Goal: Information Seeking & Learning: Learn about a topic

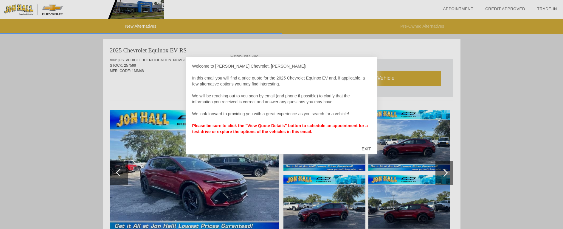
click at [364, 149] on div "EXIT" at bounding box center [365, 149] width 21 height 18
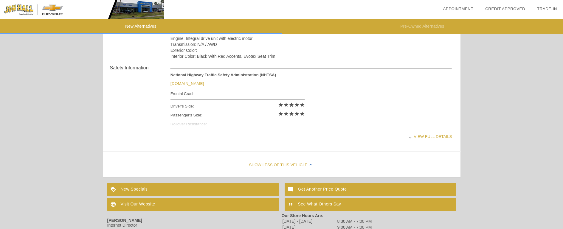
scroll to position [238, 0]
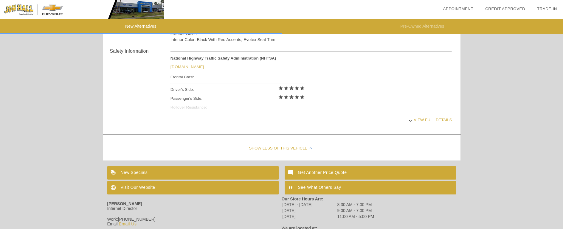
click at [429, 121] on div "View full details" at bounding box center [310, 120] width 281 height 15
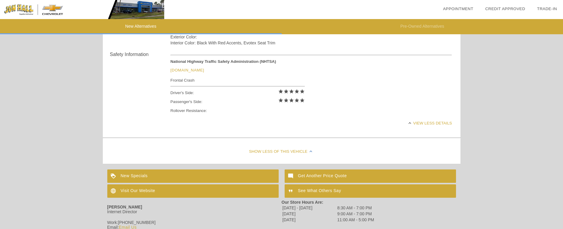
scroll to position [267, 0]
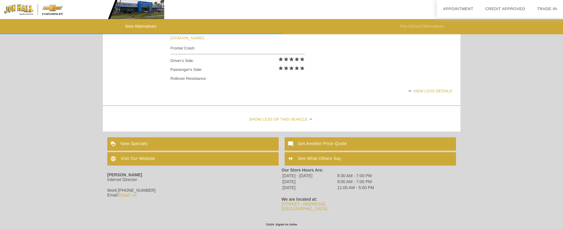
click at [136, 158] on div "Visit Our Website" at bounding box center [192, 158] width 171 height 13
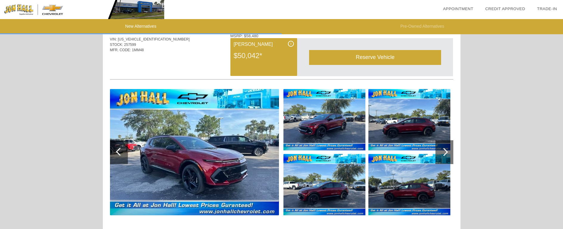
scroll to position [30, 0]
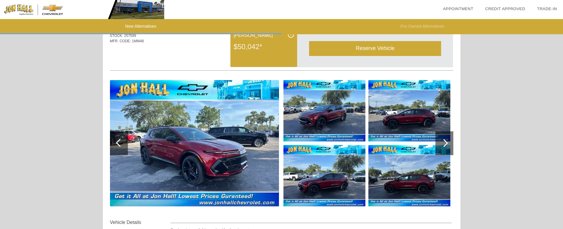
click at [216, 158] on img at bounding box center [194, 143] width 169 height 126
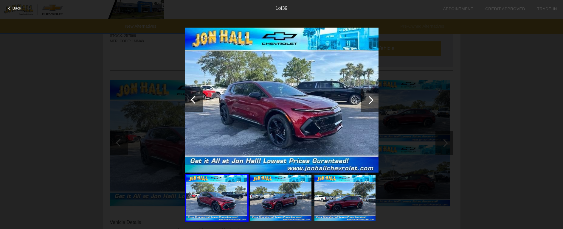
click at [374, 99] on div at bounding box center [369, 100] width 18 height 24
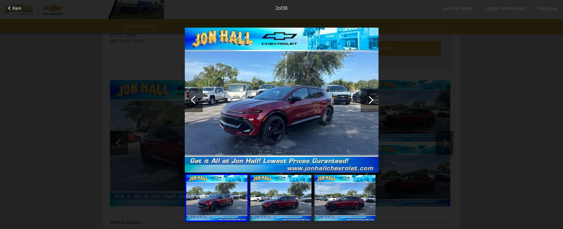
click at [371, 99] on div at bounding box center [369, 100] width 8 height 8
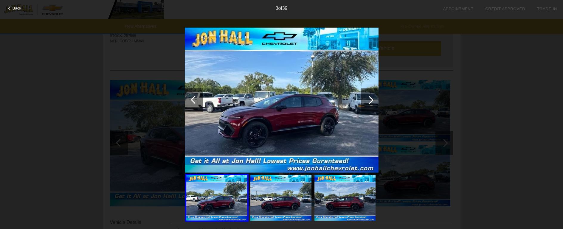
click at [371, 99] on div at bounding box center [369, 100] width 8 height 8
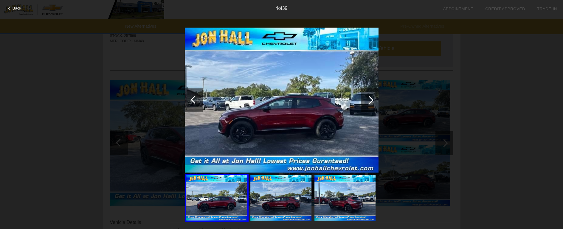
click at [370, 99] on div at bounding box center [369, 100] width 8 height 8
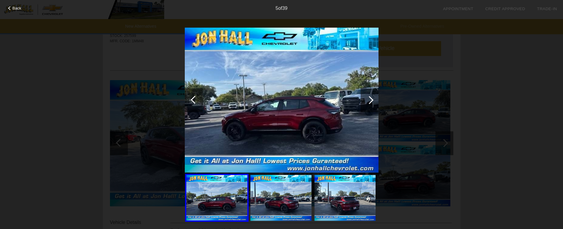
click at [370, 99] on div at bounding box center [369, 100] width 8 height 8
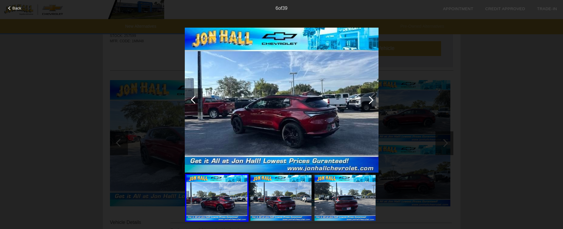
click at [370, 99] on div at bounding box center [369, 100] width 8 height 8
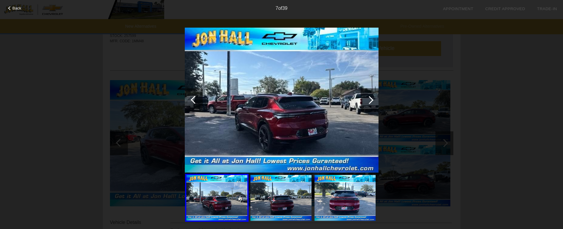
click at [369, 99] on div at bounding box center [369, 100] width 8 height 8
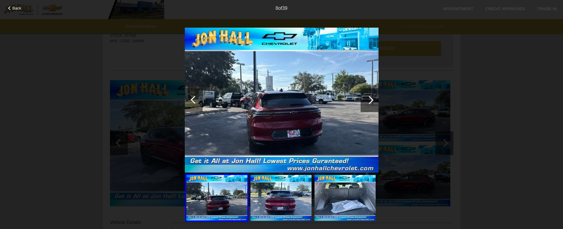
click at [369, 99] on div at bounding box center [369, 100] width 8 height 8
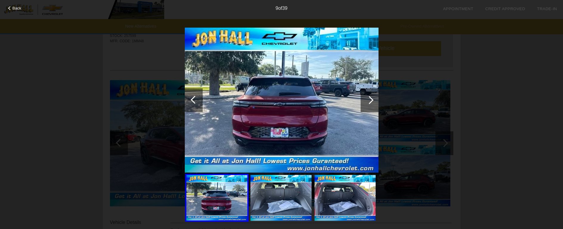
click at [368, 99] on div at bounding box center [369, 100] width 8 height 8
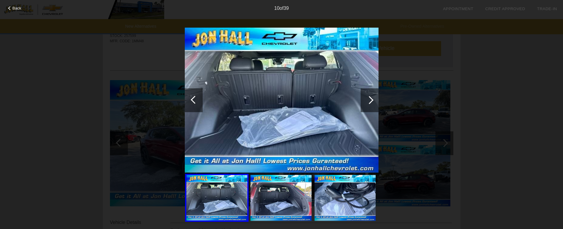
click at [368, 98] on div at bounding box center [369, 100] width 8 height 8
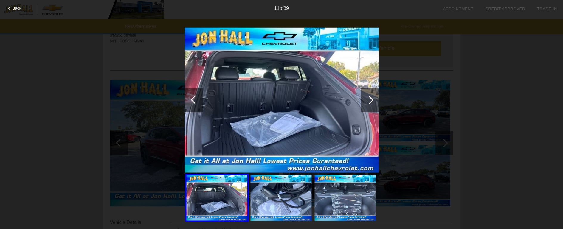
click at [367, 98] on div at bounding box center [369, 100] width 8 height 8
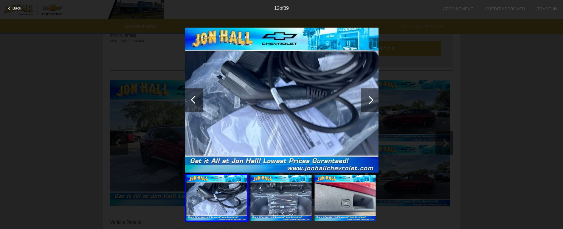
click at [367, 98] on div at bounding box center [369, 100] width 18 height 24
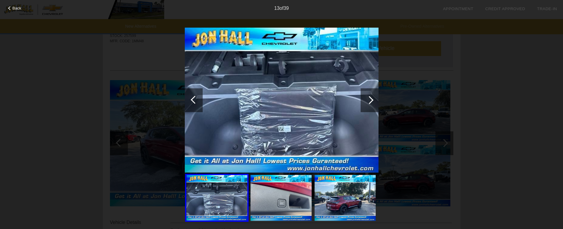
click at [366, 98] on div at bounding box center [369, 100] width 18 height 24
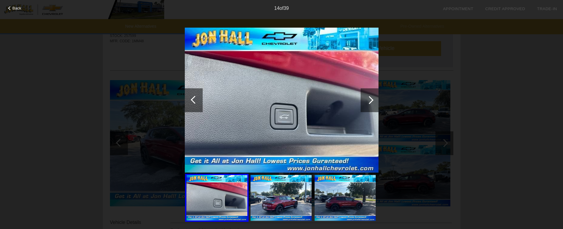
click at [366, 98] on div at bounding box center [369, 100] width 18 height 24
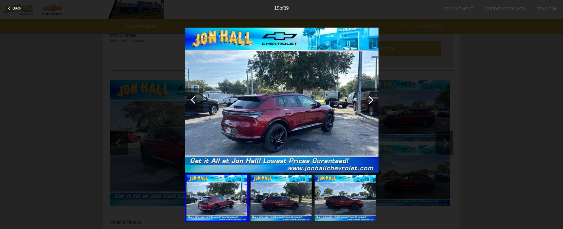
click at [366, 98] on div at bounding box center [369, 100] width 18 height 24
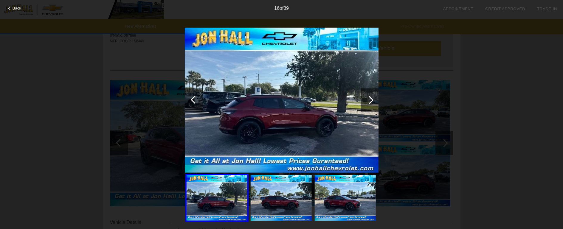
click at [366, 98] on div at bounding box center [369, 100] width 18 height 24
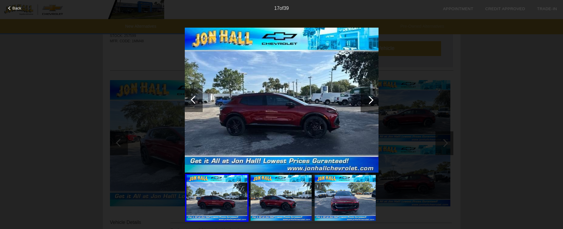
click at [366, 98] on div at bounding box center [369, 100] width 18 height 24
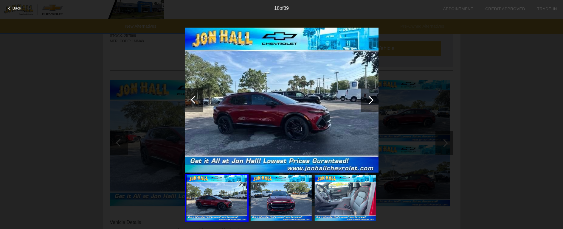
click at [366, 98] on div at bounding box center [369, 100] width 18 height 24
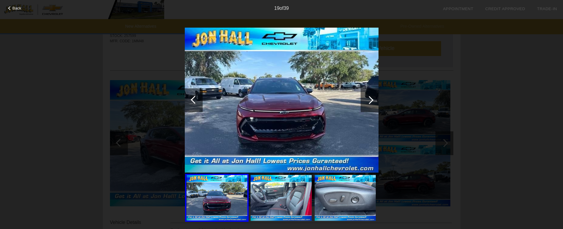
click at [366, 98] on div at bounding box center [369, 100] width 18 height 24
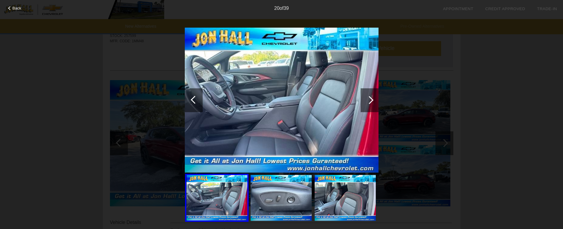
click at [366, 98] on div at bounding box center [369, 100] width 18 height 24
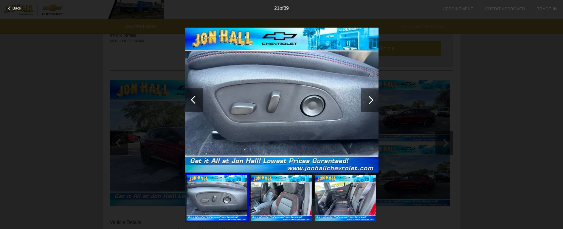
click at [365, 98] on div at bounding box center [369, 100] width 18 height 24
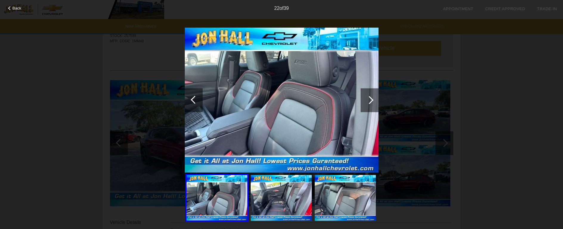
click at [364, 98] on div at bounding box center [369, 100] width 18 height 24
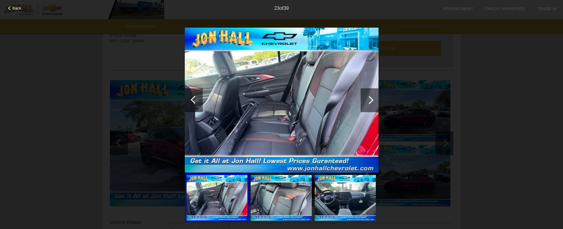
click at [364, 98] on div at bounding box center [369, 100] width 18 height 24
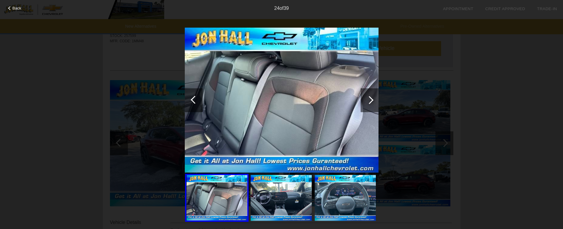
click at [364, 98] on div at bounding box center [369, 100] width 18 height 24
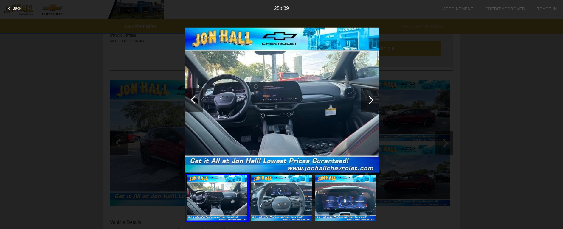
click at [364, 98] on div at bounding box center [369, 100] width 18 height 24
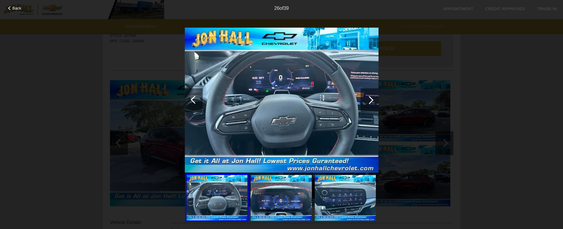
click at [369, 97] on div at bounding box center [369, 100] width 8 height 8
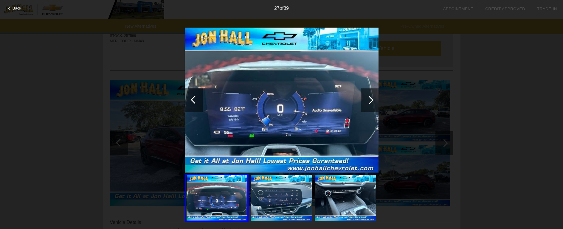
click at [369, 97] on div at bounding box center [369, 100] width 8 height 8
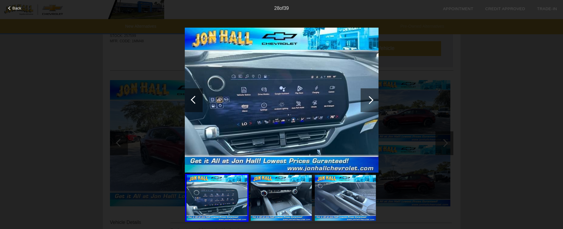
click at [369, 97] on div at bounding box center [369, 100] width 8 height 8
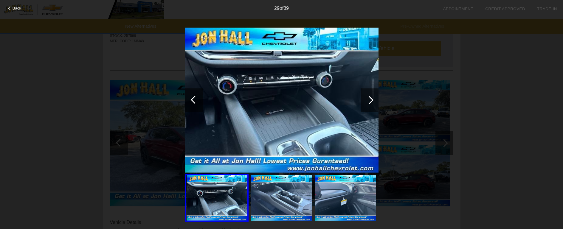
click at [369, 97] on div at bounding box center [369, 100] width 8 height 8
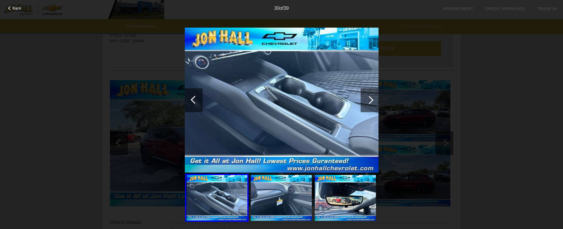
click at [368, 96] on div at bounding box center [369, 100] width 18 height 24
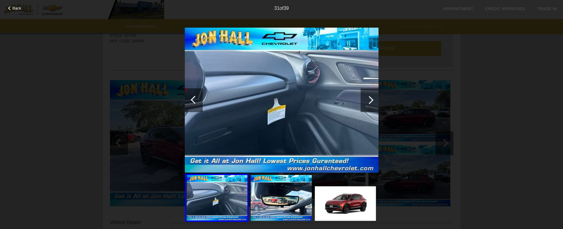
click at [366, 95] on div at bounding box center [369, 100] width 18 height 24
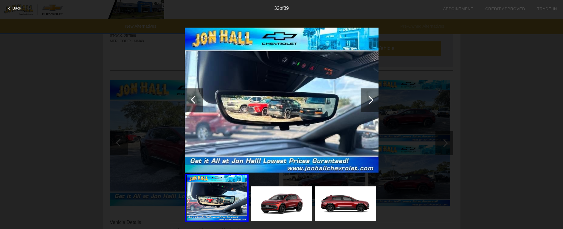
click at [365, 99] on div at bounding box center [369, 100] width 18 height 24
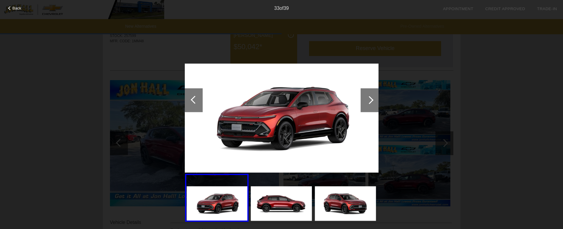
click at [365, 98] on div at bounding box center [369, 100] width 18 height 24
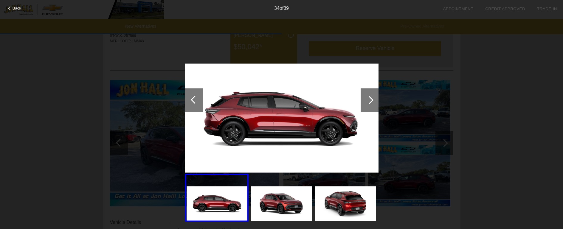
click at [365, 98] on div at bounding box center [369, 100] width 18 height 24
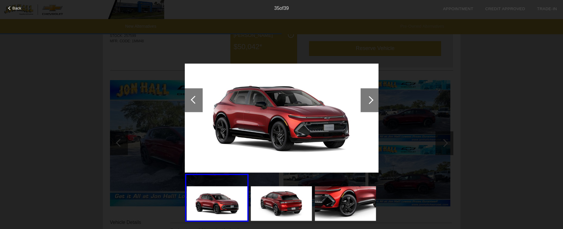
click at [364, 97] on div at bounding box center [369, 100] width 18 height 24
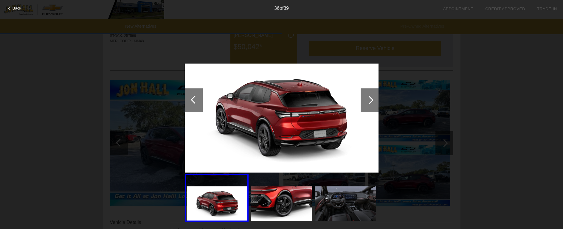
click at [364, 97] on div at bounding box center [369, 100] width 18 height 24
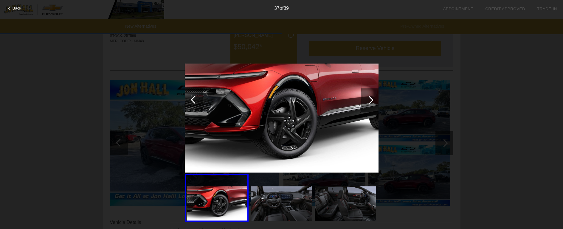
click at [364, 97] on div at bounding box center [369, 100] width 18 height 24
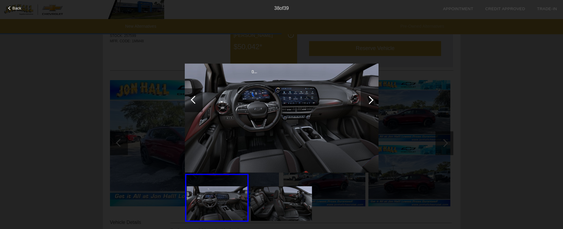
click at [362, 96] on div at bounding box center [369, 100] width 18 height 24
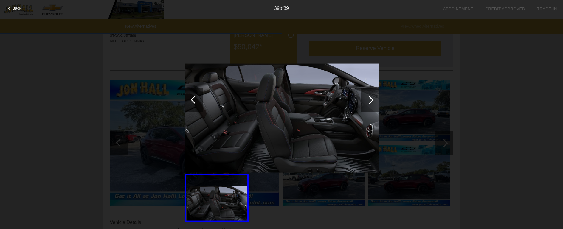
click at [361, 96] on div at bounding box center [369, 100] width 18 height 24
click at [368, 96] on div at bounding box center [369, 100] width 18 height 24
click at [542, 7] on link "Trade-In" at bounding box center [547, 9] width 20 height 4
click at [13, 9] on span "Back" at bounding box center [17, 8] width 9 height 4
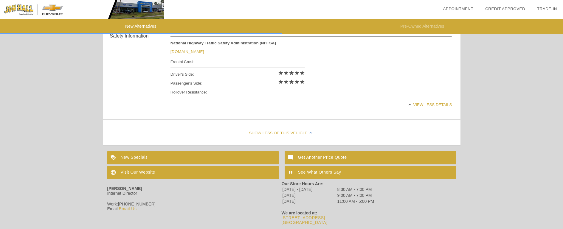
scroll to position [267, 0]
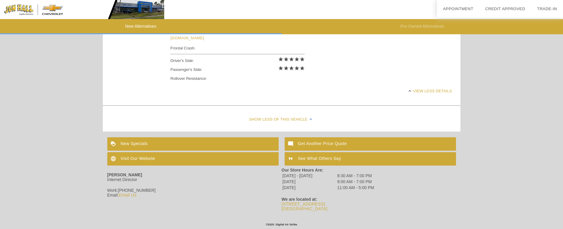
click at [131, 159] on div "Visit Our Website" at bounding box center [192, 158] width 171 height 13
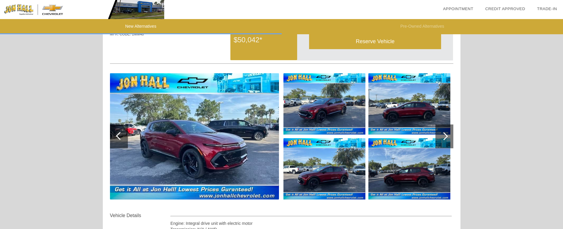
scroll to position [0, 0]
